Goal: Task Accomplishment & Management: Manage account settings

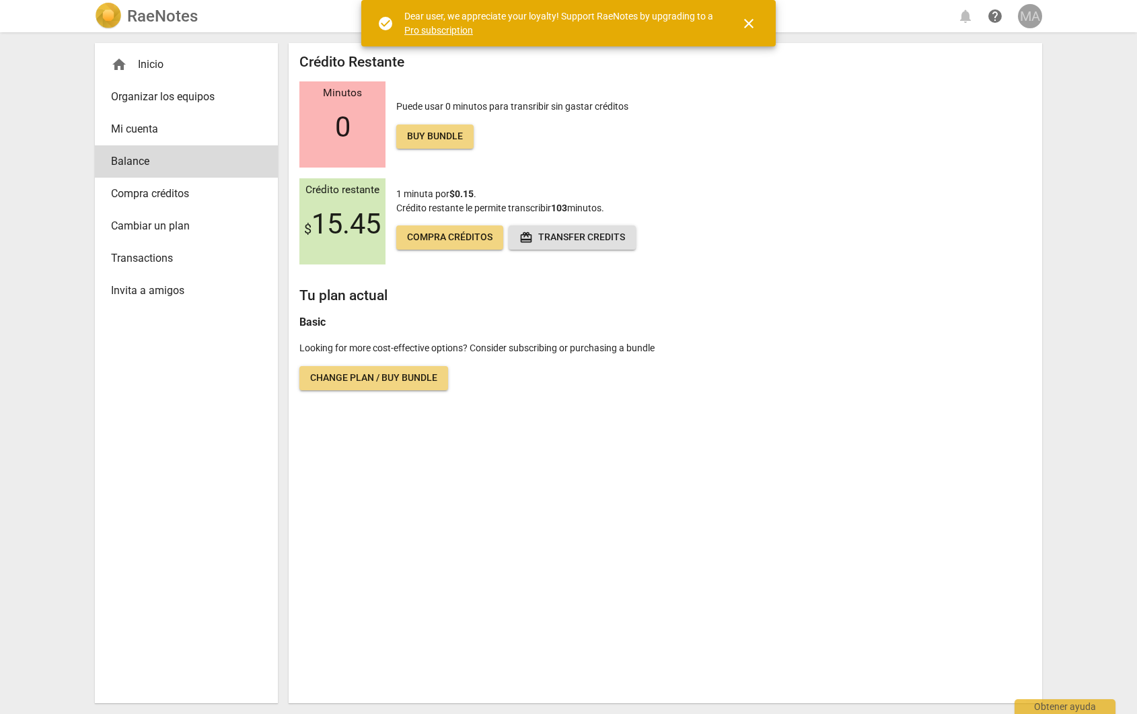
click at [1024, 15] on div "MA" at bounding box center [1030, 16] width 24 height 24
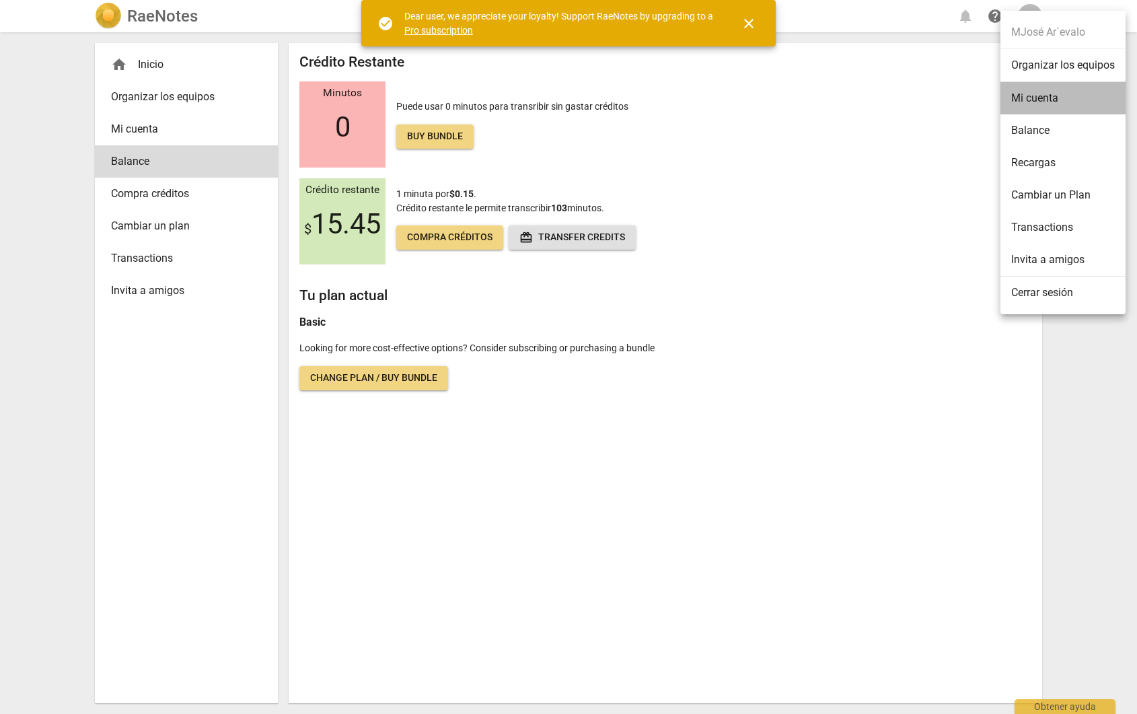
click at [1050, 100] on li "Mi cuenta" at bounding box center [1063, 98] width 125 height 32
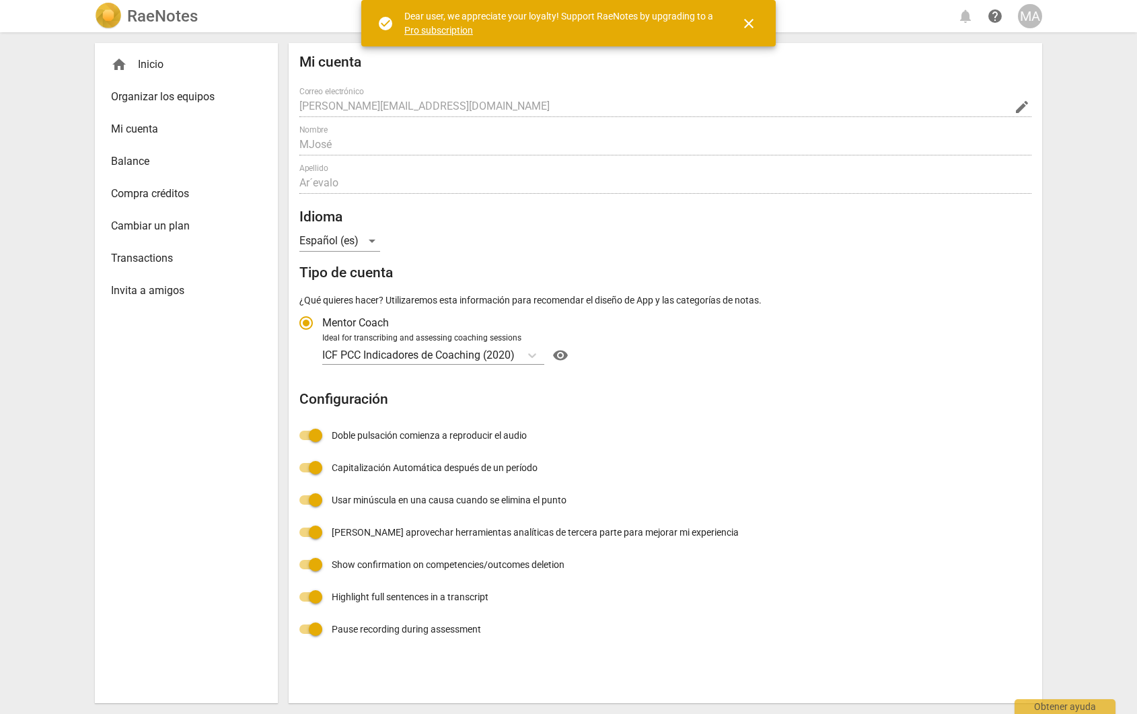
radio input "false"
click at [151, 66] on div "home Inicio" at bounding box center [181, 65] width 140 height 16
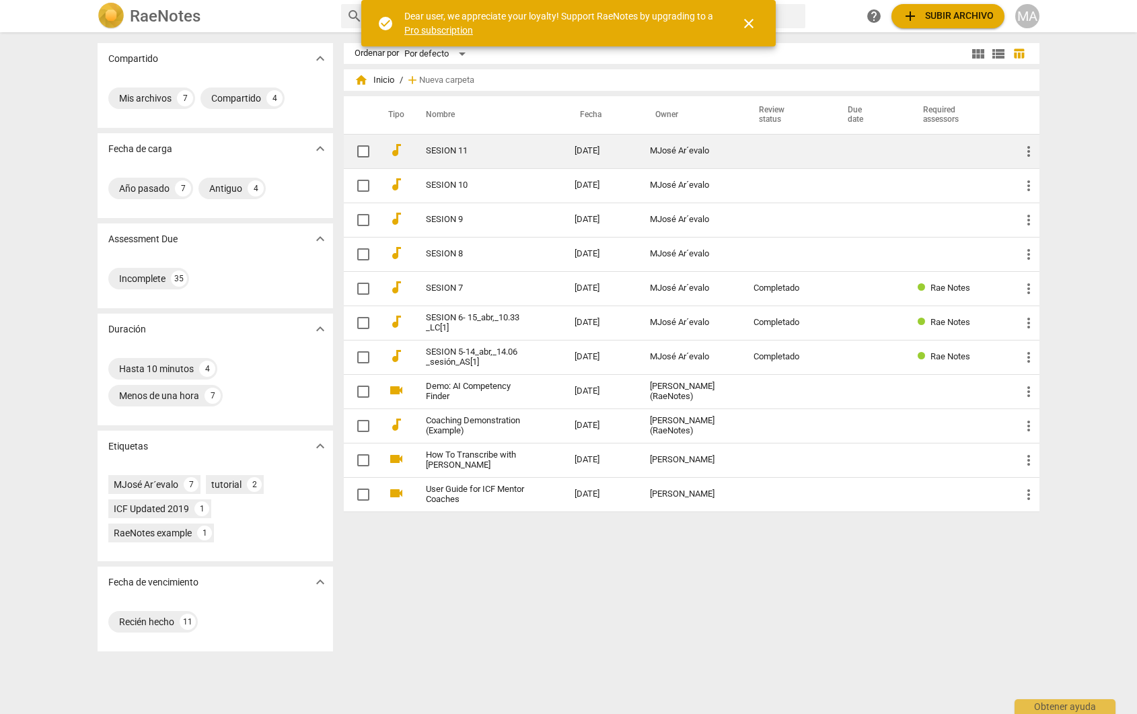
click at [364, 151] on input "checkbox" at bounding box center [363, 151] width 28 height 16
checkbox input "false"
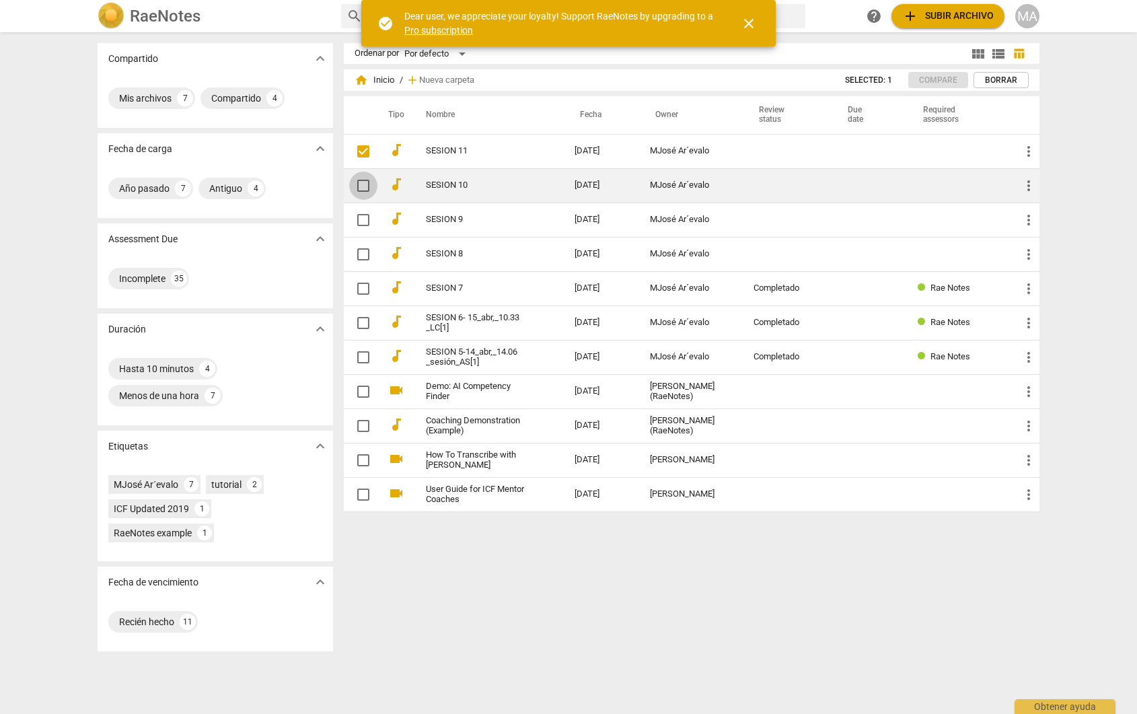
click at [366, 182] on input "checkbox" at bounding box center [363, 186] width 28 height 16
checkbox input "false"
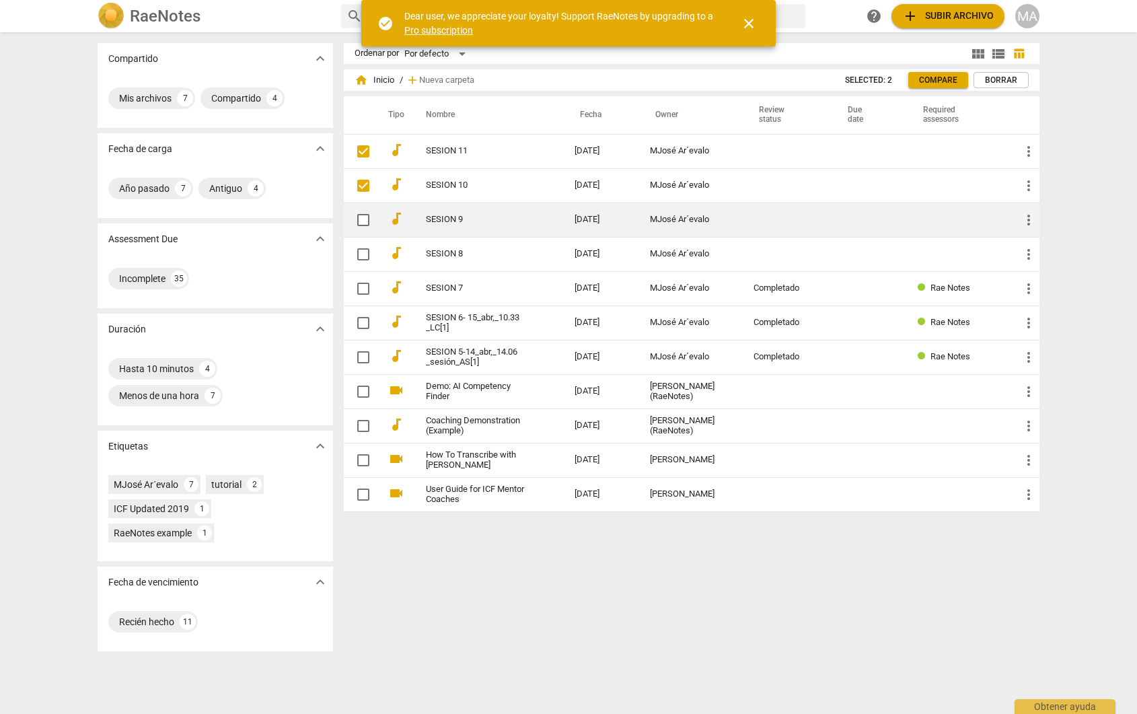
click at [362, 219] on input "checkbox" at bounding box center [363, 220] width 28 height 16
checkbox input "false"
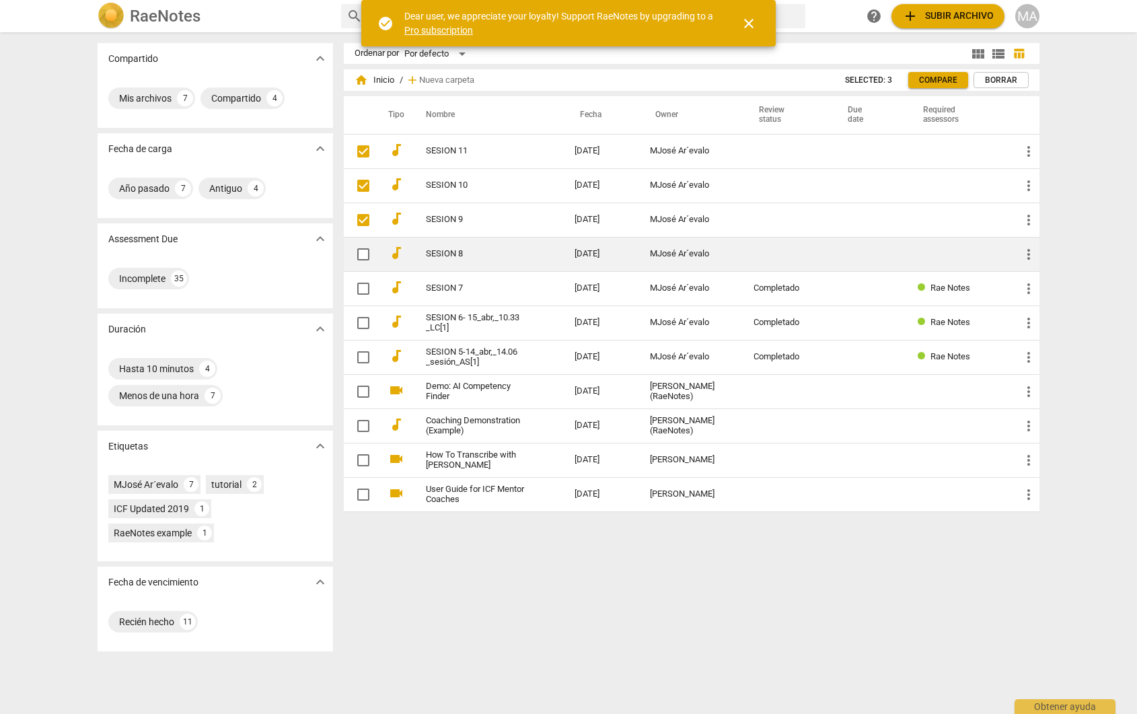
drag, startPoint x: 362, startPoint y: 255, endPoint x: 363, endPoint y: 270, distance: 14.8
click at [362, 256] on input "checkbox" at bounding box center [363, 254] width 28 height 16
checkbox input "false"
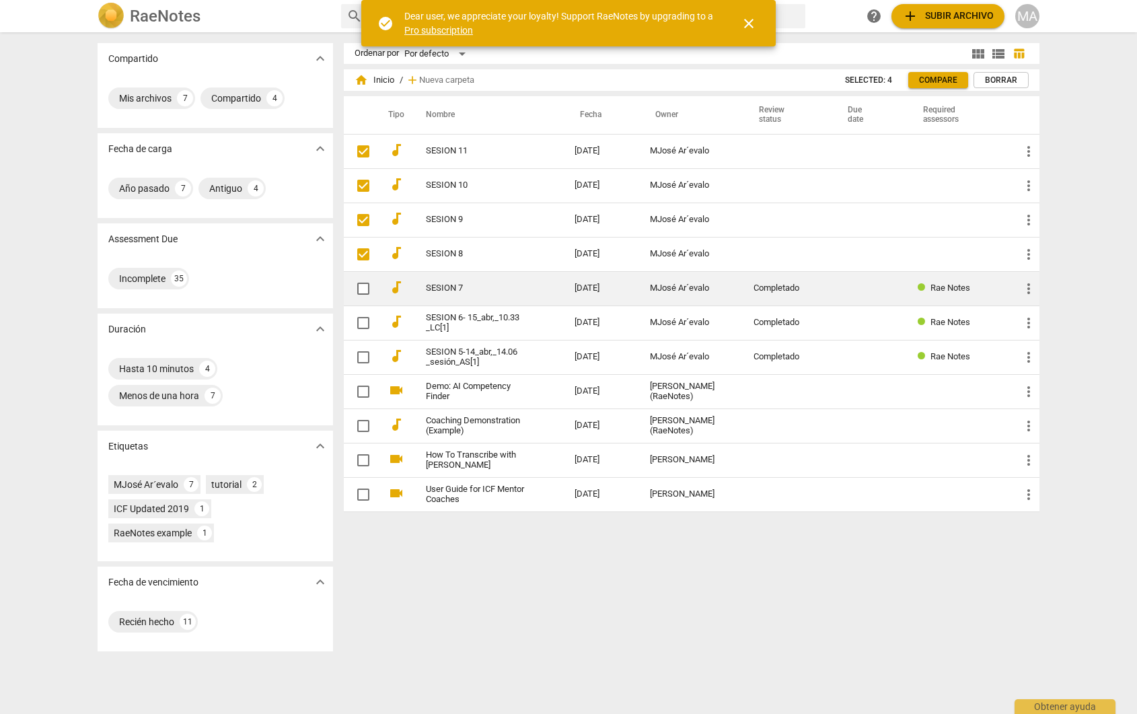
click at [362, 289] on input "checkbox" at bounding box center [363, 289] width 28 height 16
checkbox input "false"
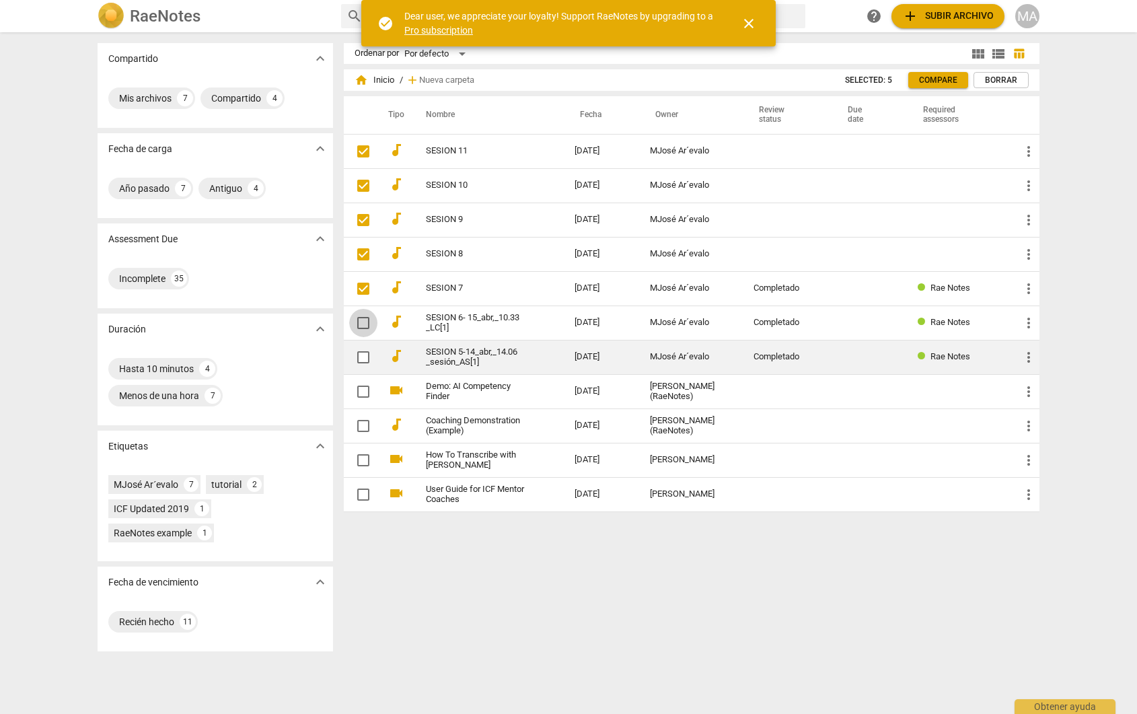
drag, startPoint x: 363, startPoint y: 326, endPoint x: 363, endPoint y: 345, distance: 18.8
click at [363, 327] on input "checkbox" at bounding box center [363, 323] width 28 height 16
checkbox input "false"
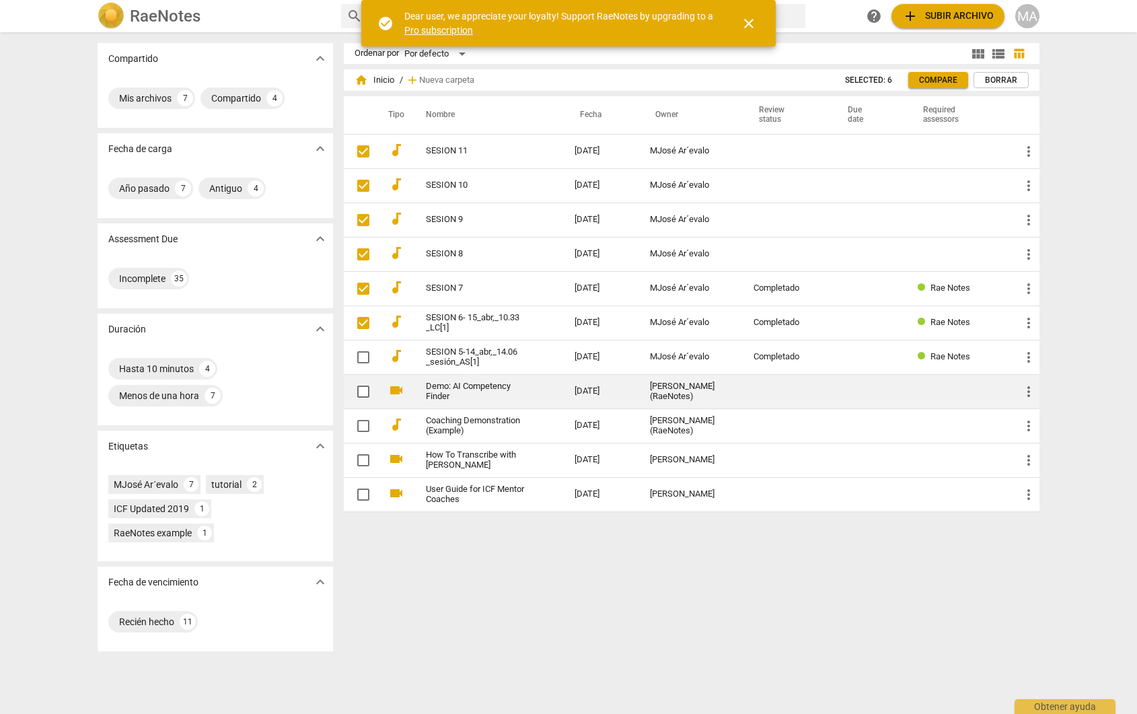
drag, startPoint x: 360, startPoint y: 363, endPoint x: 361, endPoint y: 380, distance: 17.5
click at [360, 363] on input "checkbox" at bounding box center [363, 357] width 28 height 16
checkbox input "false"
click at [363, 390] on input "checkbox" at bounding box center [363, 392] width 28 height 16
checkbox input "false"
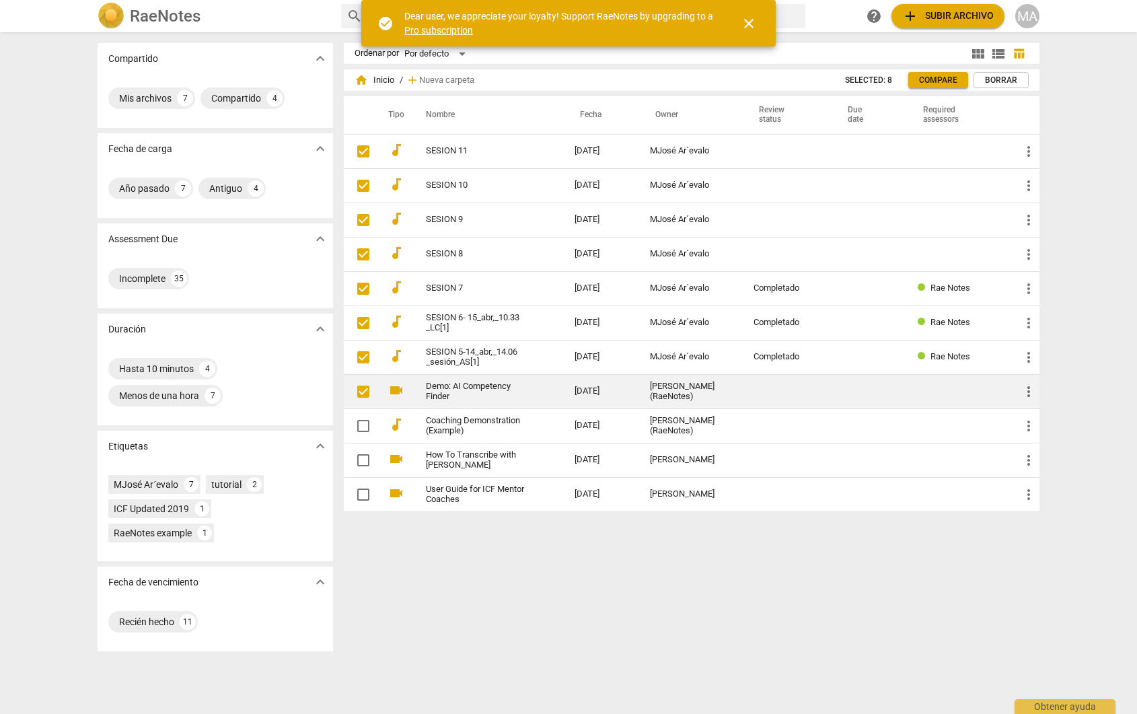
click at [363, 389] on input "checkbox" at bounding box center [363, 392] width 28 height 16
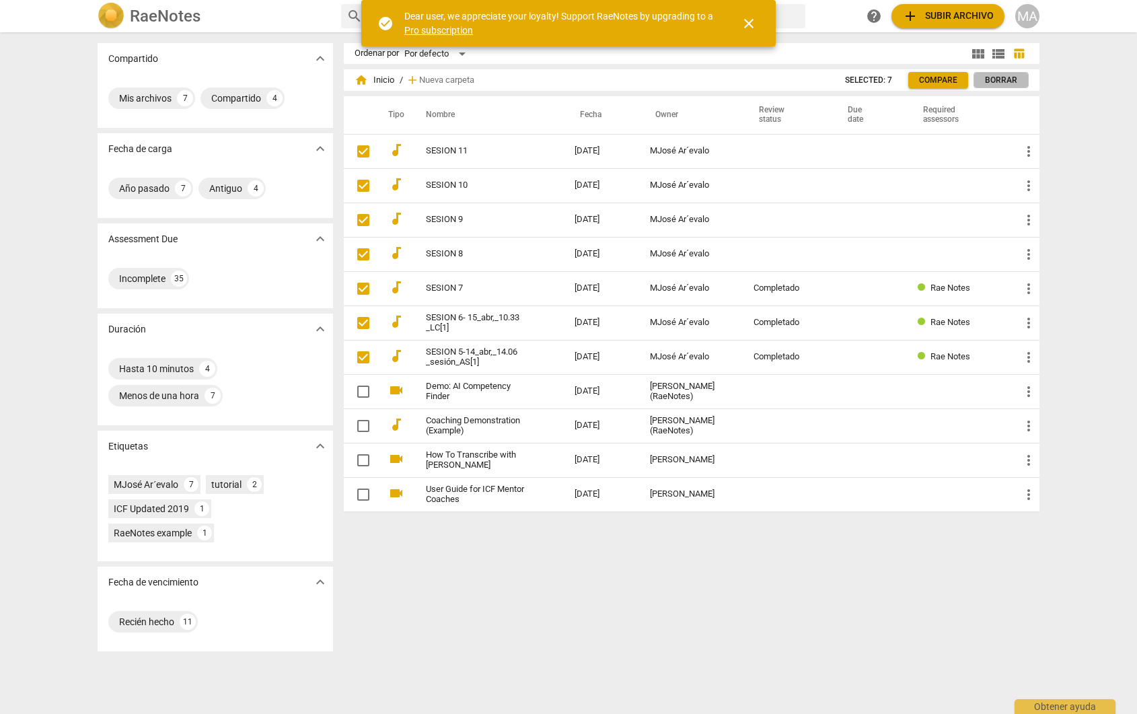
click at [1007, 78] on span "Borrar" at bounding box center [1001, 80] width 32 height 11
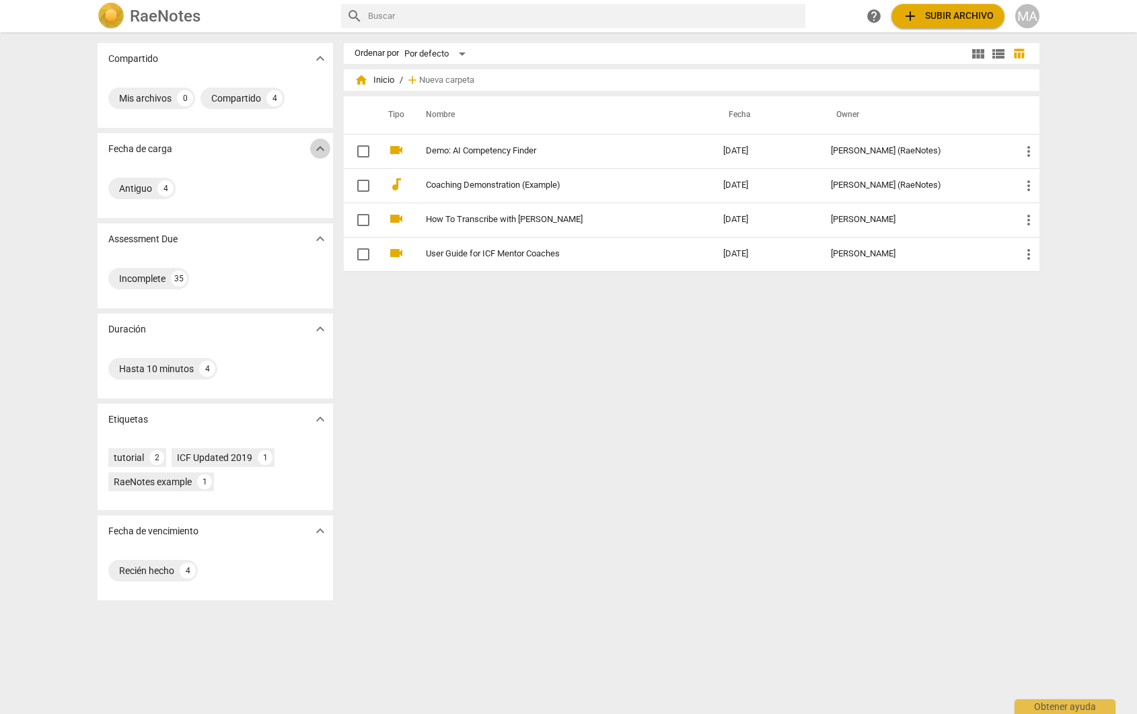
click at [322, 151] on span "expand_more" at bounding box center [320, 149] width 16 height 16
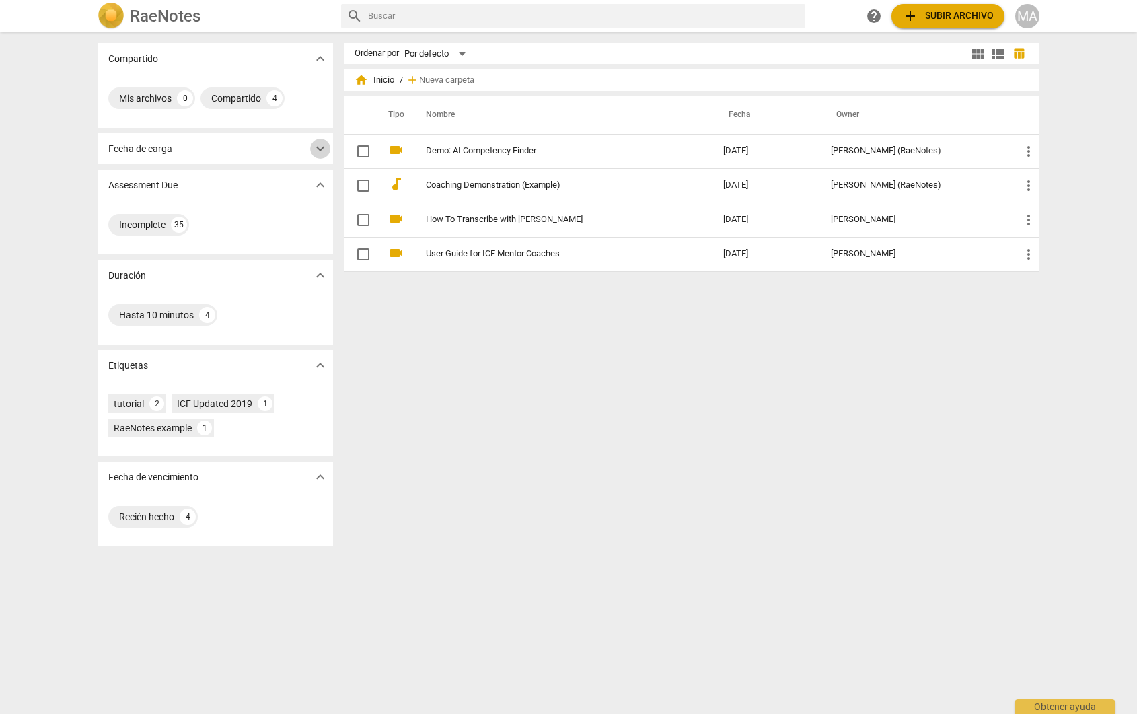
click at [322, 151] on span "expand_more" at bounding box center [320, 149] width 16 height 16
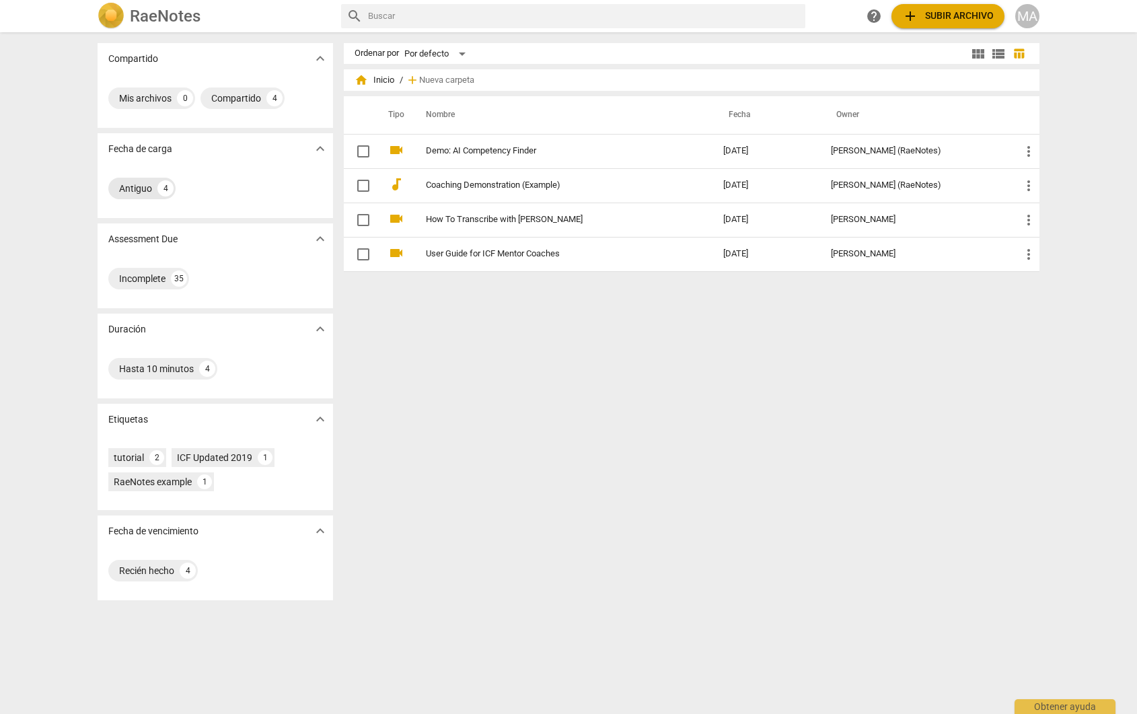
click at [135, 188] on div "Antiguo" at bounding box center [135, 188] width 33 height 13
click at [203, 371] on div "4" at bounding box center [207, 369] width 16 height 16
click at [977, 59] on span "view_module" at bounding box center [978, 54] width 16 height 16
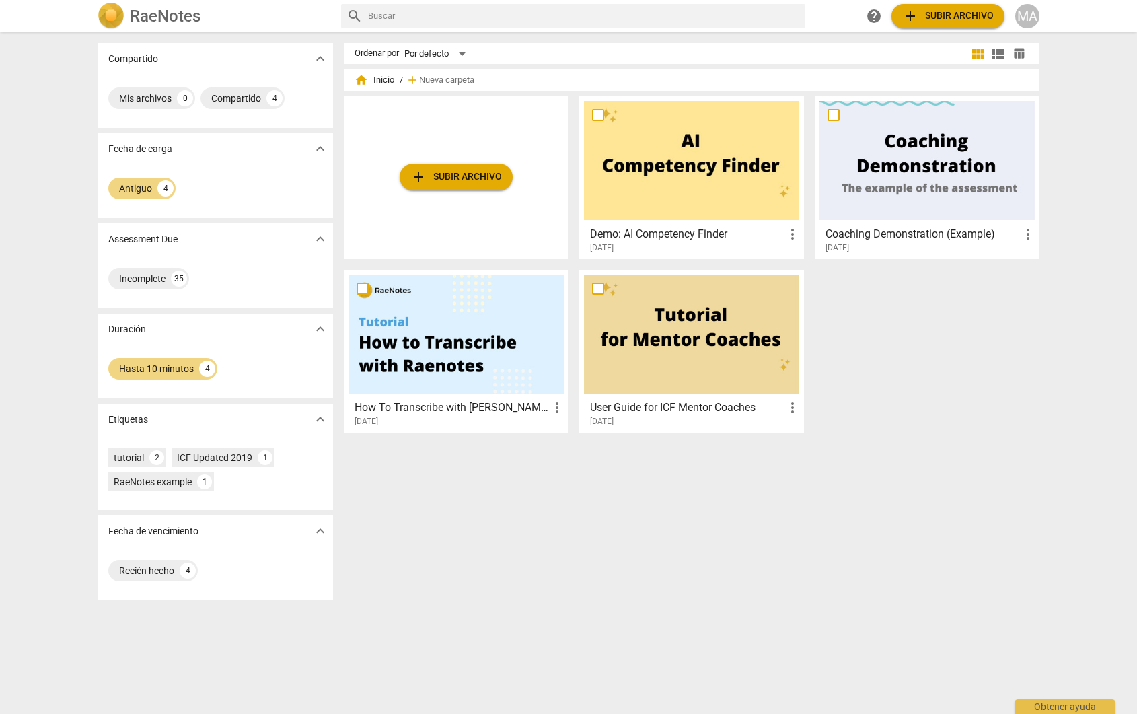
click at [997, 54] on span "view_list" at bounding box center [999, 54] width 16 height 16
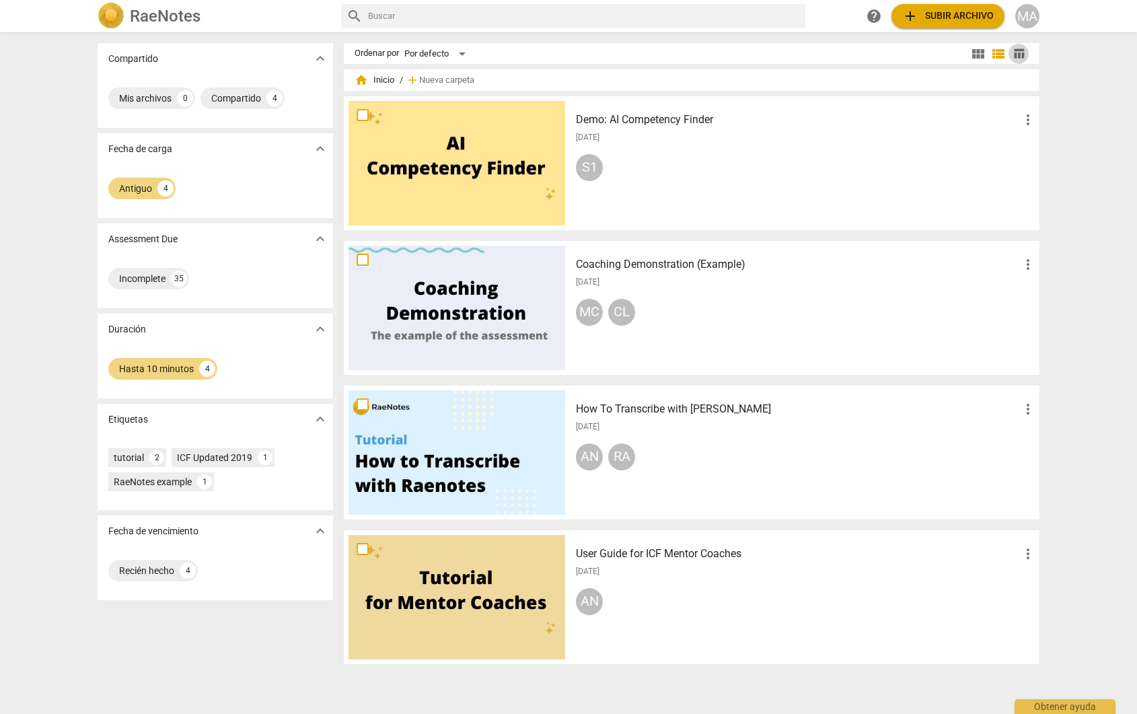
click at [1020, 52] on span "table_chart" at bounding box center [1019, 53] width 13 height 13
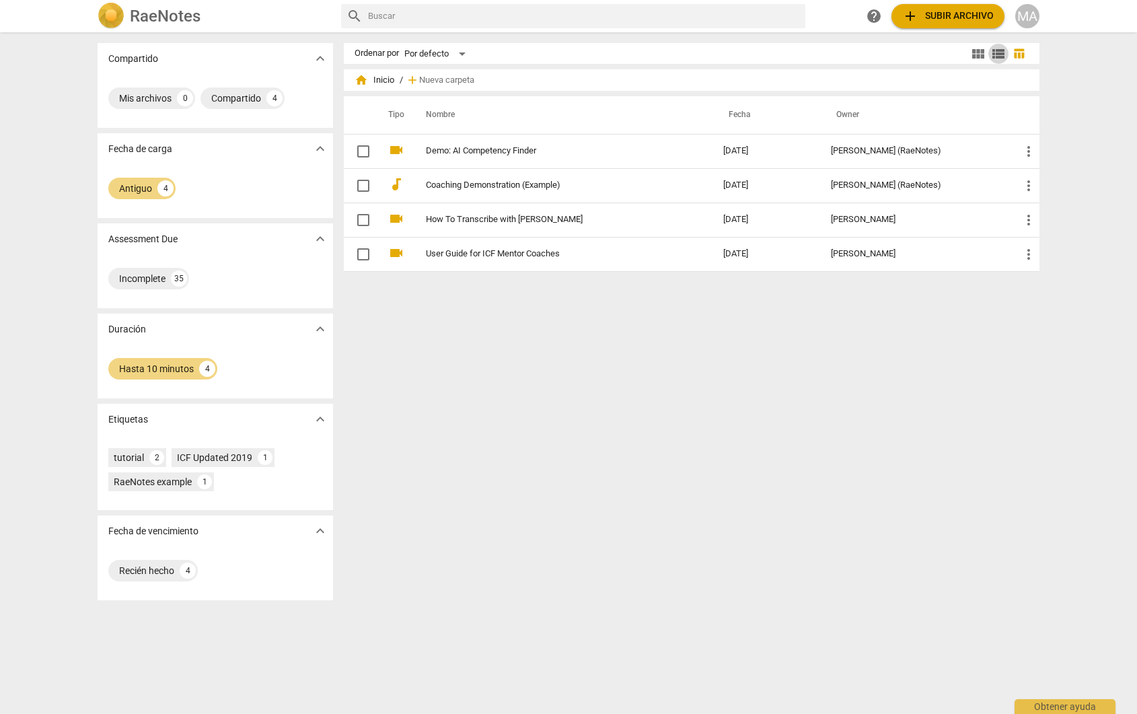
click at [1002, 52] on span "view_list" at bounding box center [999, 54] width 16 height 16
